Goal: Information Seeking & Learning: Understand process/instructions

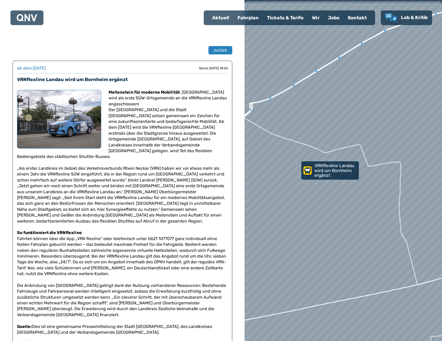
click at [26, 15] on img at bounding box center [27, 17] width 20 height 7
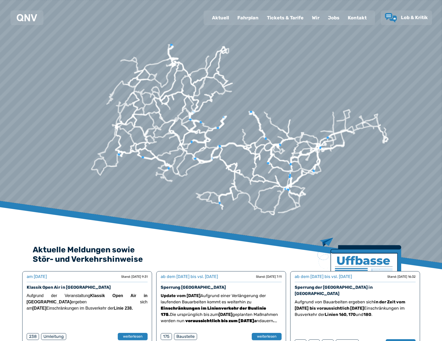
click at [256, 17] on div "Fahrplan" at bounding box center [248, 18] width 30 height 14
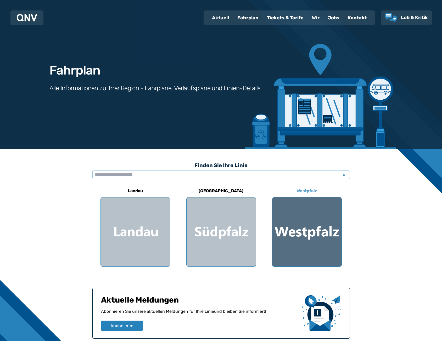
click at [289, 220] on div at bounding box center [306, 232] width 69 height 69
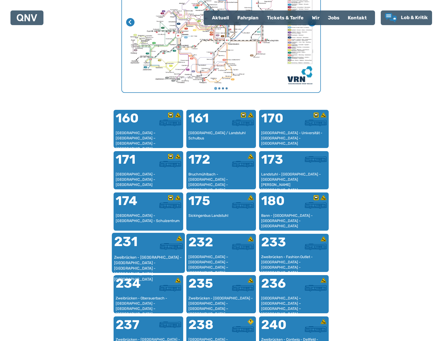
scroll to position [266, 0]
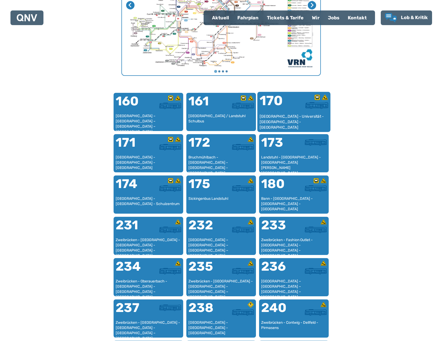
click at [277, 111] on div "170" at bounding box center [276, 104] width 34 height 20
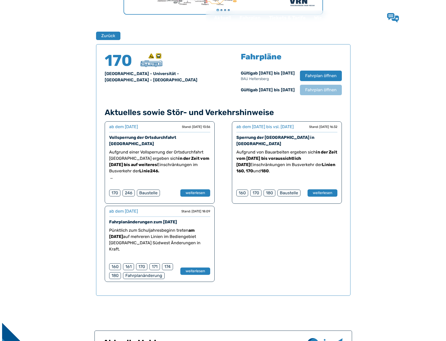
scroll to position [345, 0]
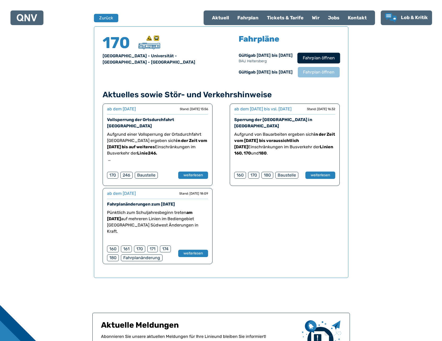
click at [321, 59] on span "Fahrplan öffnen" at bounding box center [318, 58] width 32 height 6
